Goal: Task Accomplishment & Management: Complete application form

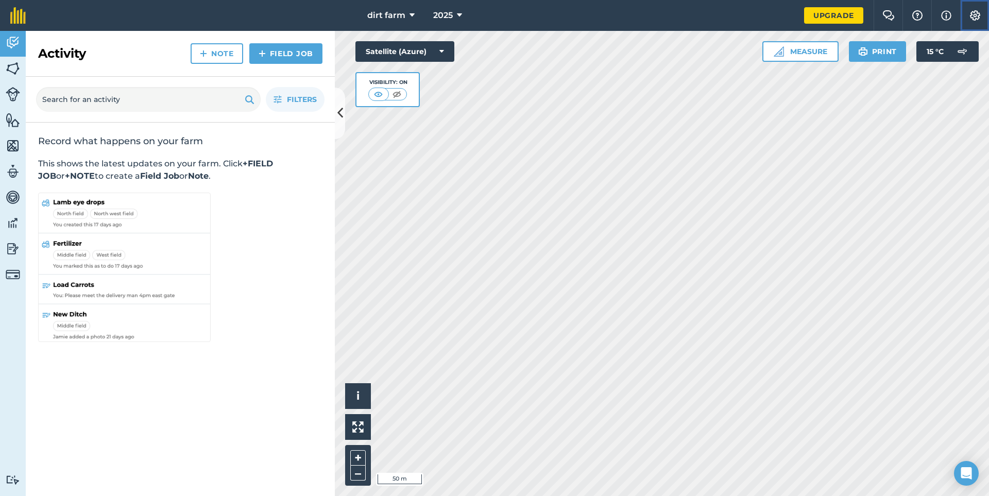
click at [979, 15] on img at bounding box center [975, 15] width 12 height 10
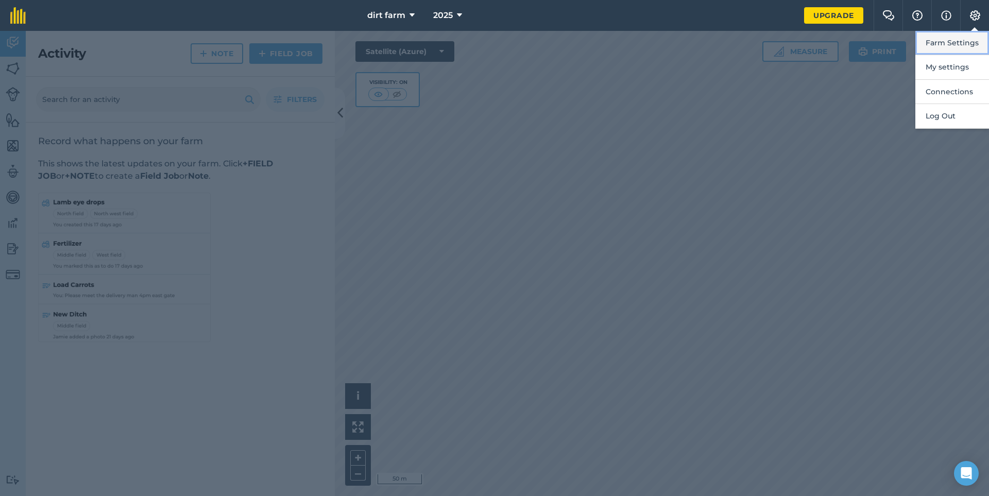
click at [941, 48] on button "Farm Settings" at bounding box center [952, 43] width 74 height 24
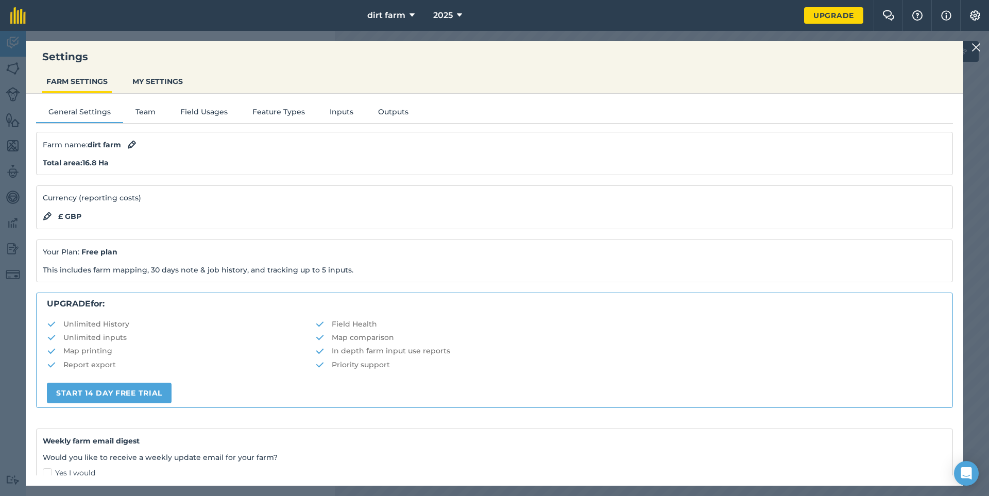
scroll to position [103, 0]
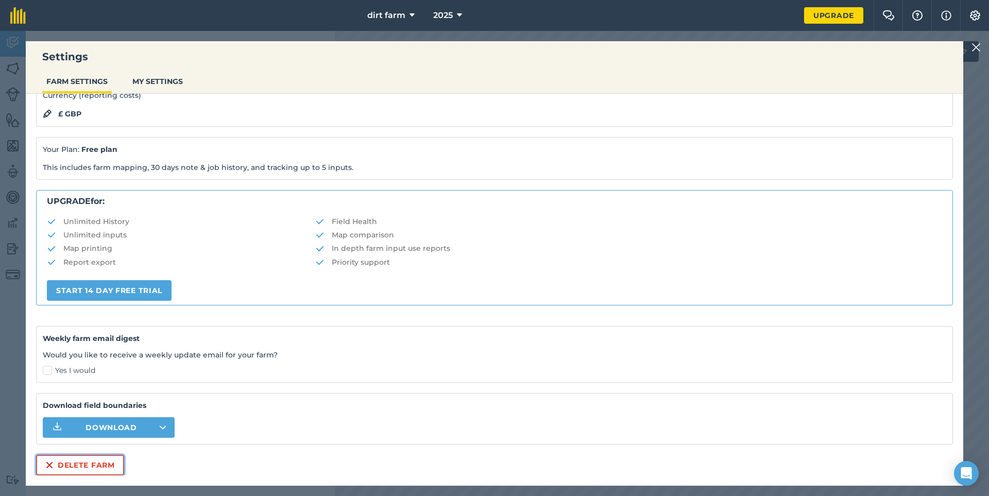
click at [78, 468] on button "Delete farm" at bounding box center [80, 465] width 88 height 21
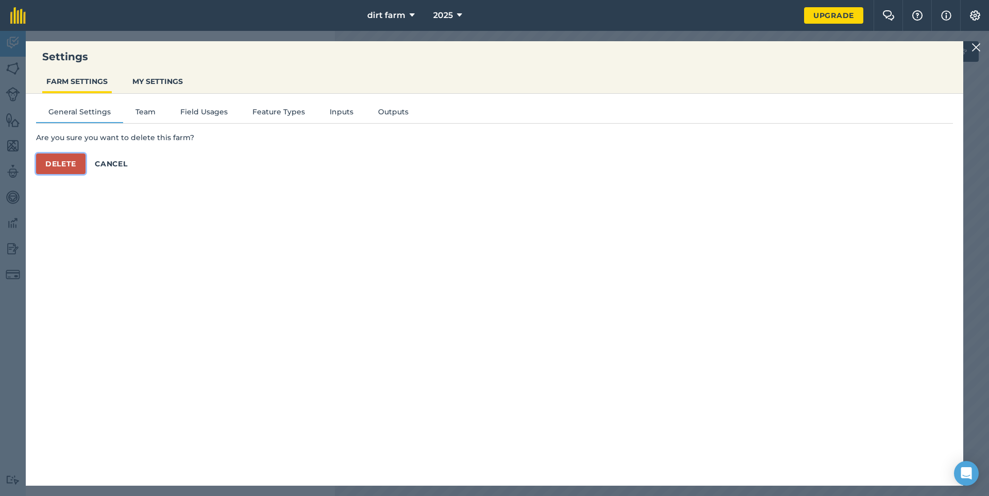
click at [61, 162] on button "Delete" at bounding box center [60, 164] width 49 height 21
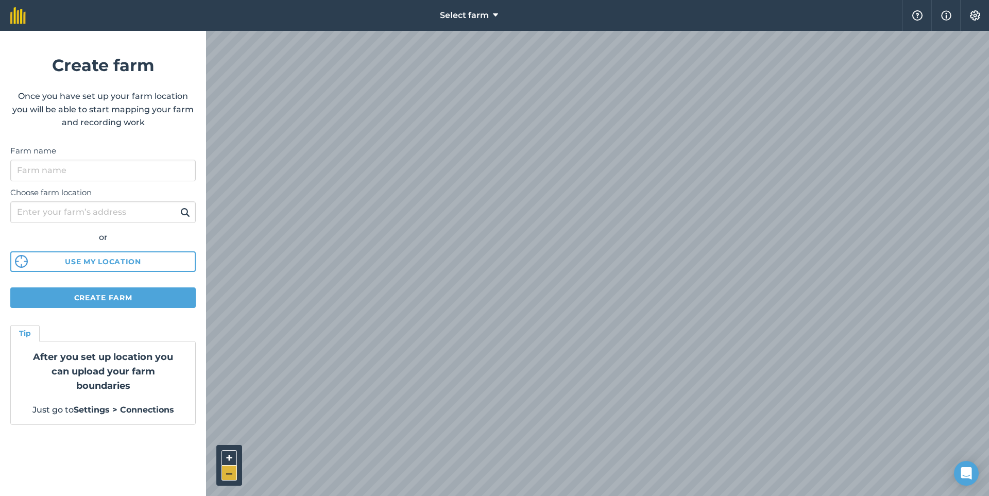
click at [227, 471] on button "–" at bounding box center [229, 473] width 15 height 15
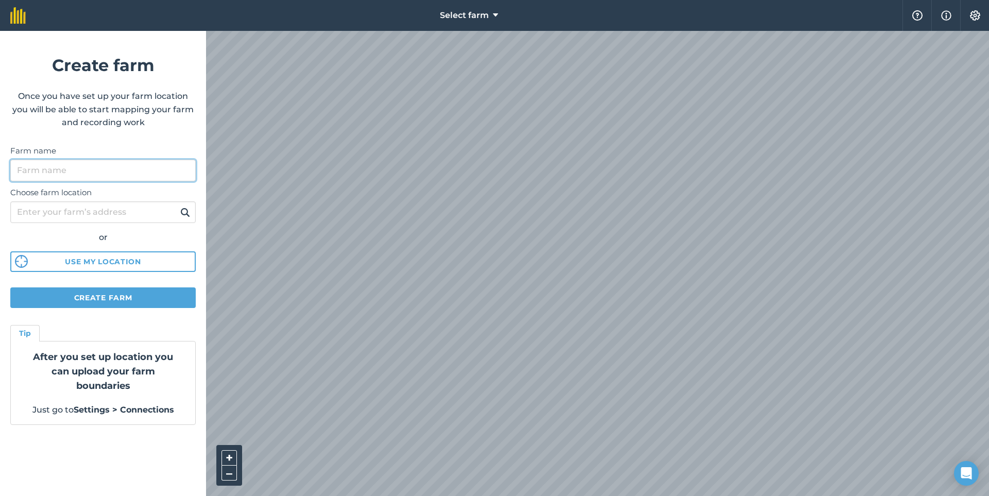
click at [32, 171] on input "Farm name" at bounding box center [102, 171] width 185 height 22
type input "[PERSON_NAME]"
click at [50, 215] on input "Choose farm location" at bounding box center [102, 212] width 185 height 22
type input "blackpool"
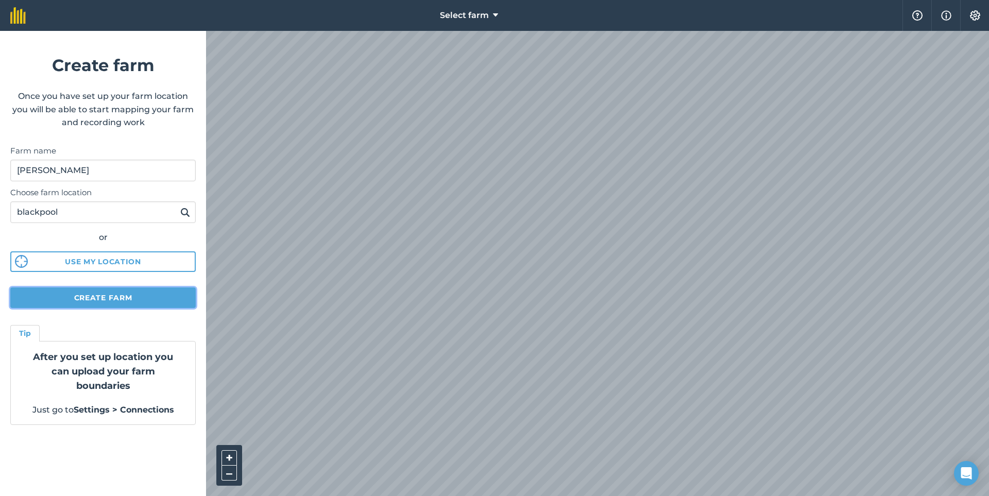
click at [73, 298] on button "Create farm" at bounding box center [102, 297] width 185 height 21
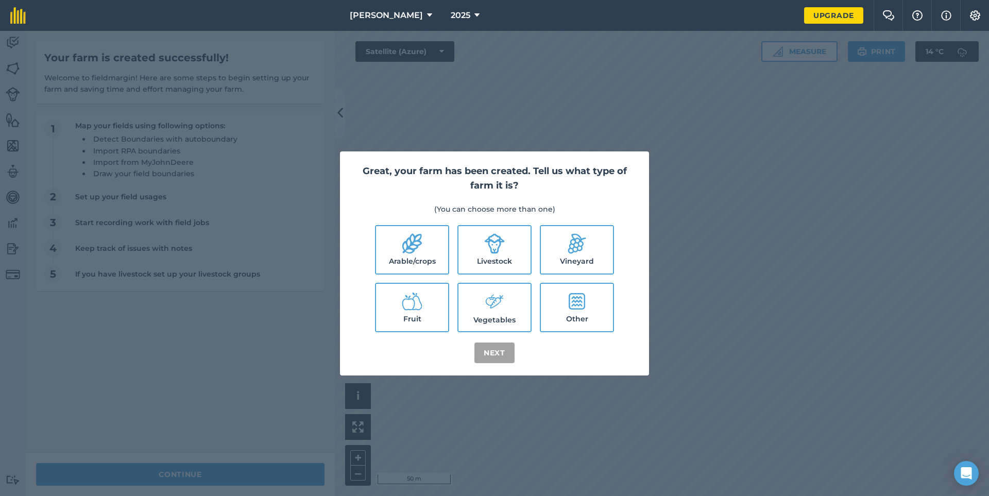
click at [408, 250] on icon at bounding box center [412, 243] width 21 height 21
checkbox input "true"
click at [495, 352] on button "Next" at bounding box center [494, 353] width 40 height 21
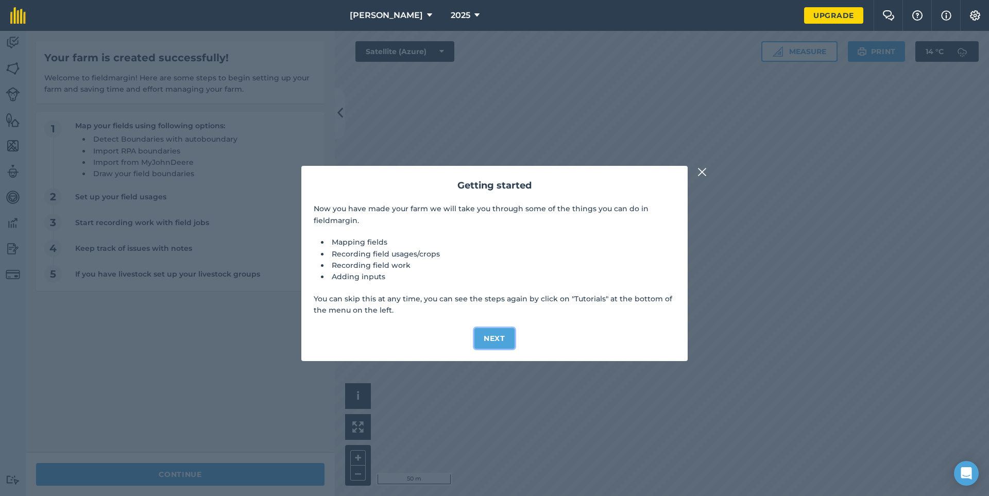
click at [480, 335] on button "Next" at bounding box center [494, 338] width 40 height 21
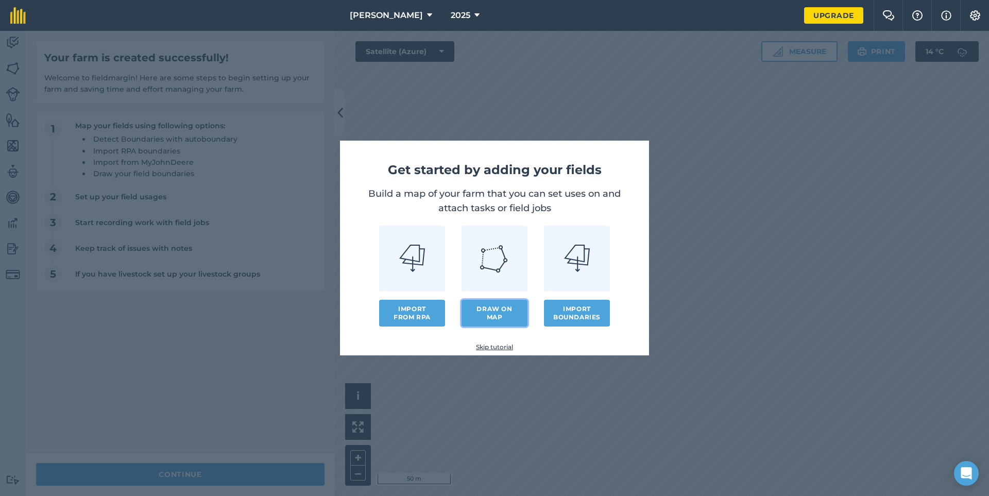
click at [484, 313] on link "Draw on map" at bounding box center [495, 313] width 66 height 27
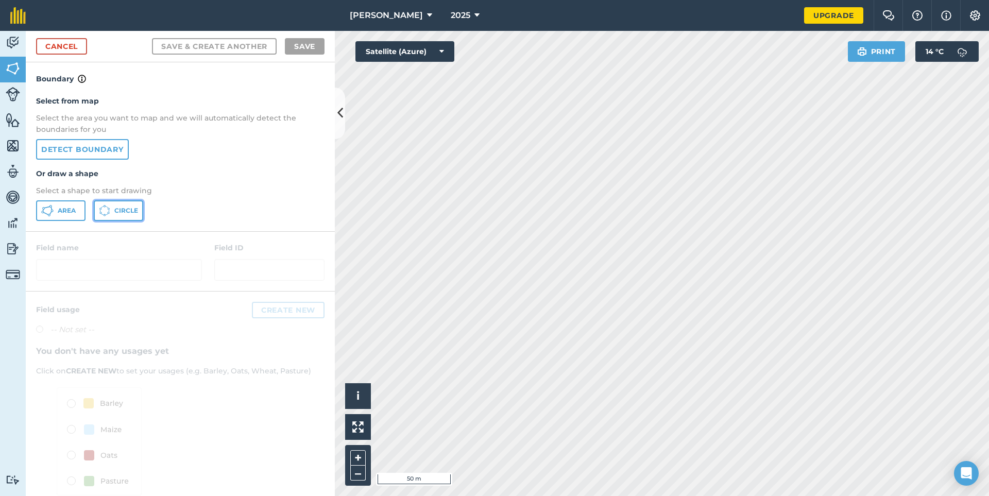
click at [111, 206] on button "Circle" at bounding box center [118, 210] width 49 height 21
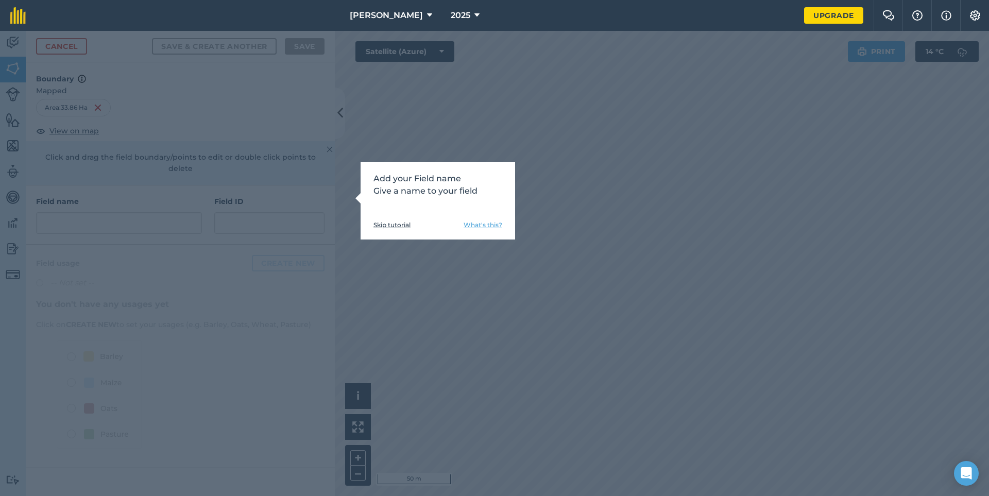
click at [398, 228] on link "Skip tutorial" at bounding box center [392, 225] width 37 height 8
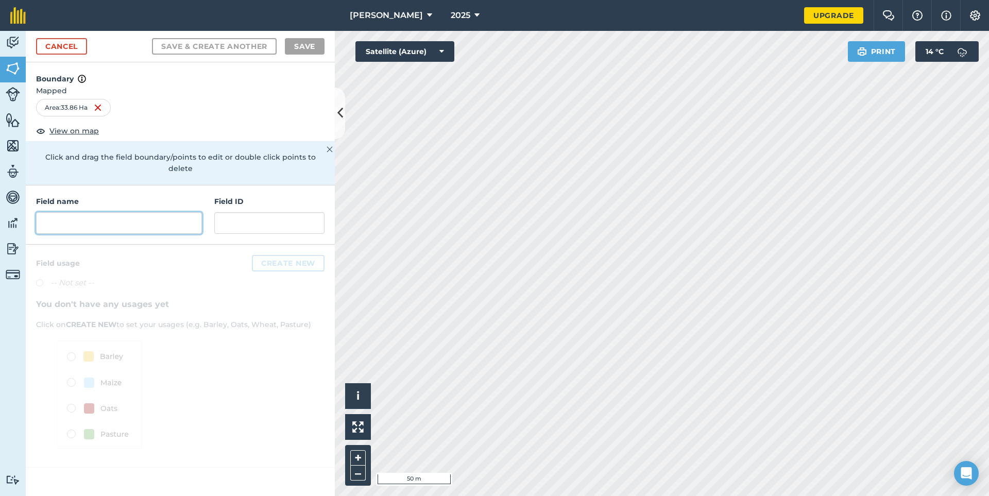
click at [84, 212] on input "text" at bounding box center [119, 223] width 166 height 22
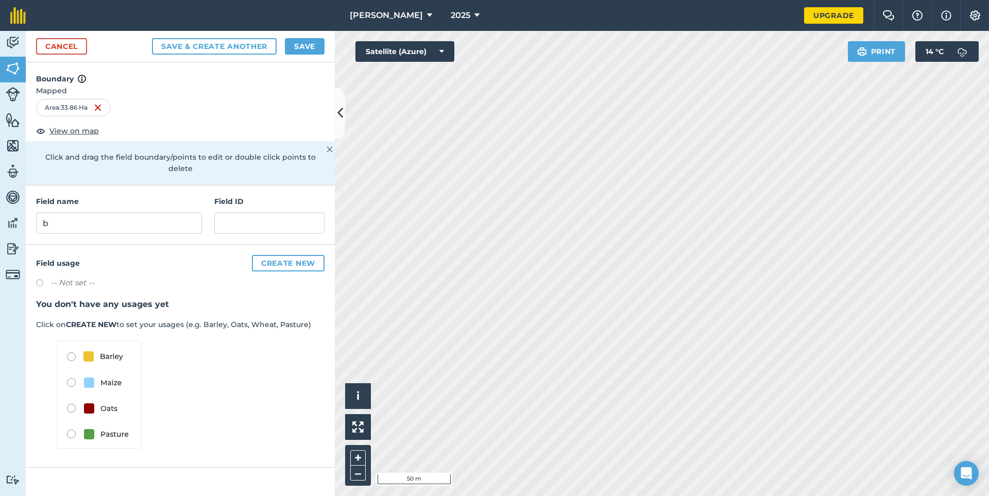
click at [71, 346] on img at bounding box center [99, 395] width 85 height 108
click at [74, 348] on img at bounding box center [99, 395] width 85 height 108
click at [60, 212] on input "b" at bounding box center [119, 223] width 166 height 22
type input "barley"
click at [272, 255] on button "Create new" at bounding box center [288, 263] width 73 height 16
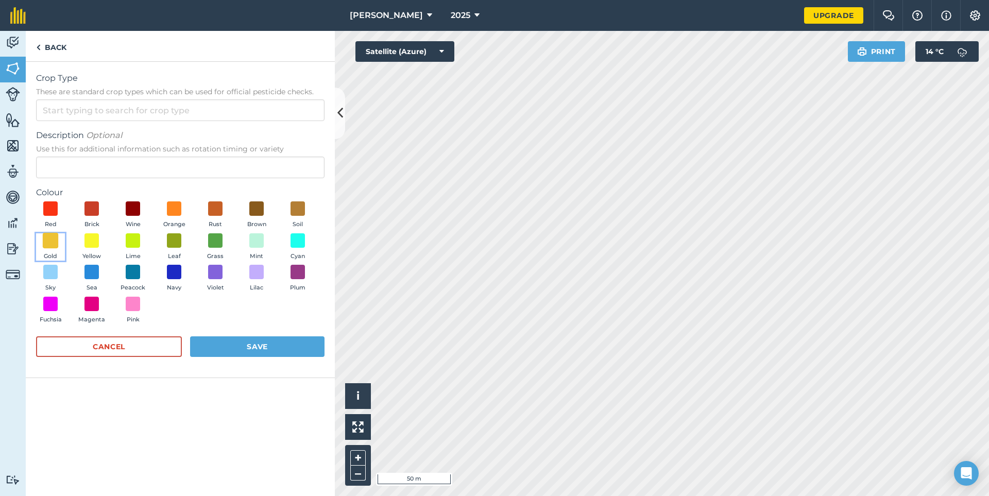
click at [43, 238] on span at bounding box center [51, 240] width 16 height 16
click at [64, 112] on input "Crop Type These are standard crop types which can be used for official pesticid…" at bounding box center [180, 110] width 289 height 22
click at [56, 154] on li "BARLEY" at bounding box center [180, 158] width 287 height 24
type input "BARLEY"
click at [251, 347] on button "Save" at bounding box center [257, 346] width 134 height 21
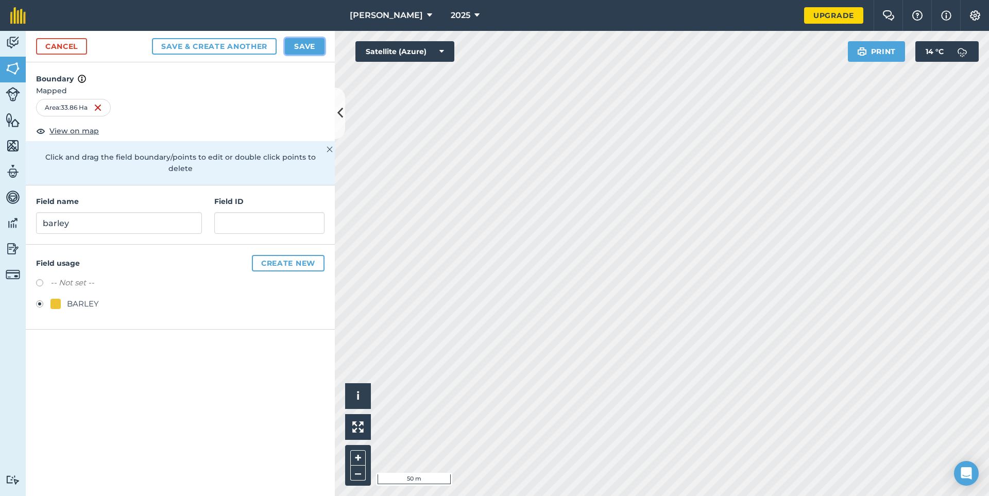
click at [295, 47] on button "Save" at bounding box center [305, 46] width 40 height 16
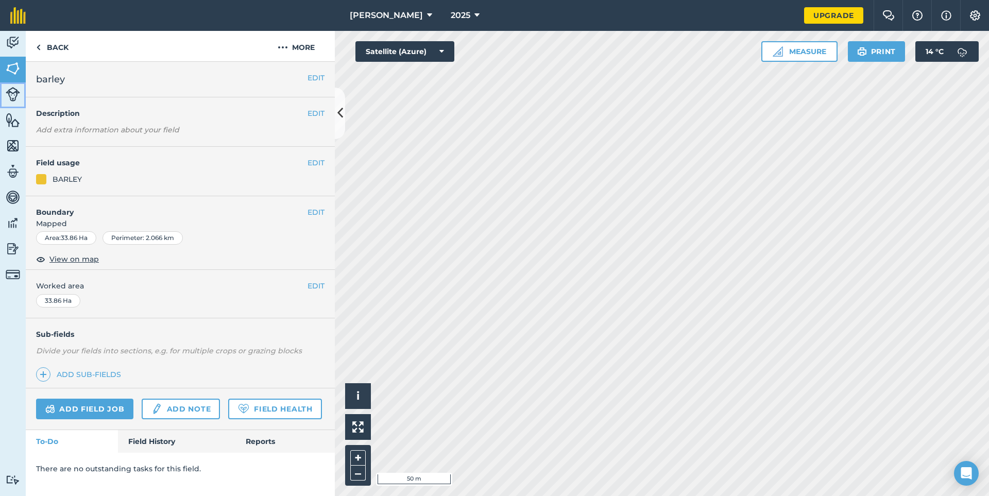
click at [19, 95] on img at bounding box center [13, 94] width 14 height 14
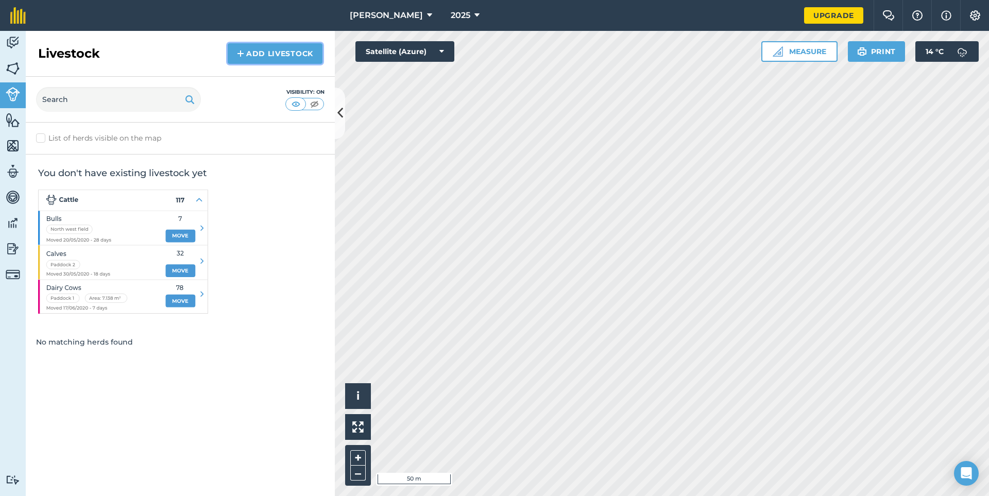
click at [264, 57] on link "Add Livestock" at bounding box center [275, 53] width 95 height 21
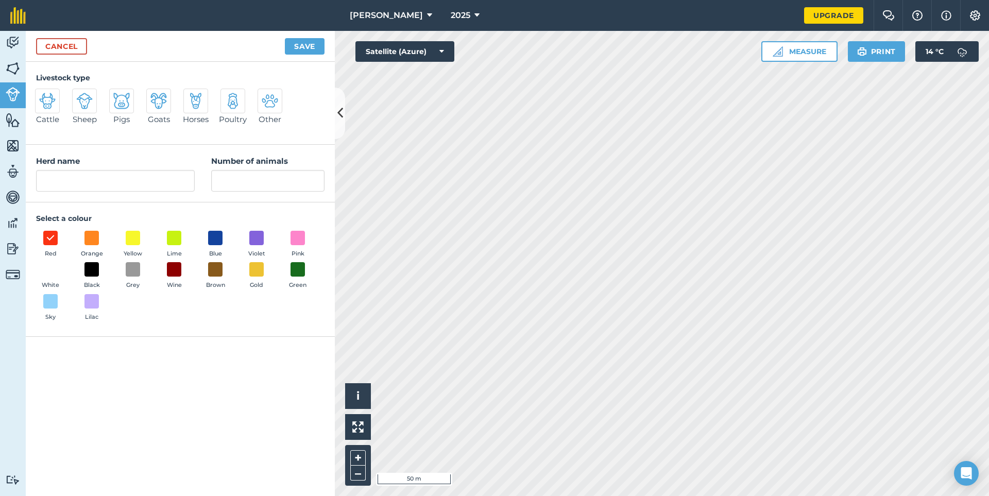
click at [82, 105] on img at bounding box center [84, 101] width 16 height 16
click at [80, 95] on input "Sheep" at bounding box center [76, 92] width 7 height 7
radio input "true"
type input "Sheep"
click at [52, 274] on span at bounding box center [51, 270] width 16 height 16
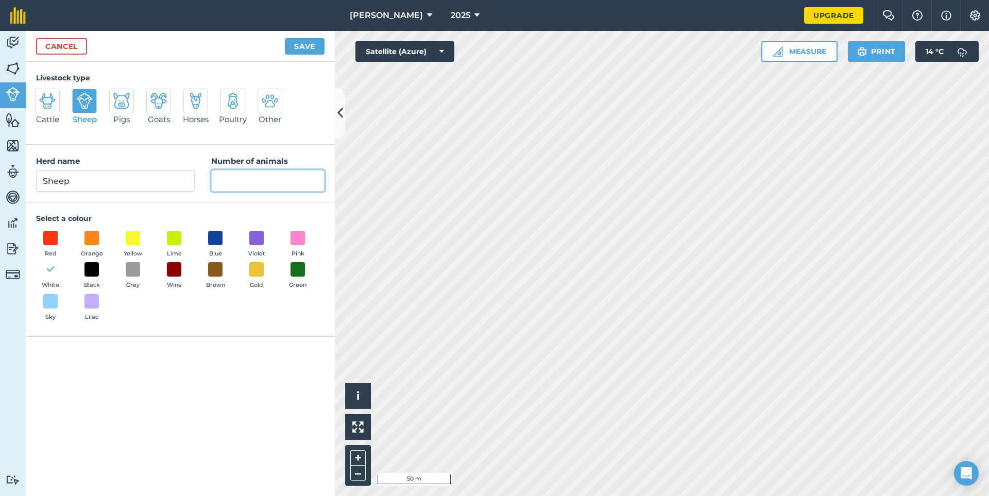
click at [233, 173] on input "Number of animals" at bounding box center [267, 181] width 113 height 22
type input "45"
click at [292, 46] on button "Save" at bounding box center [305, 46] width 40 height 16
